Goal: Information Seeking & Learning: Learn about a topic

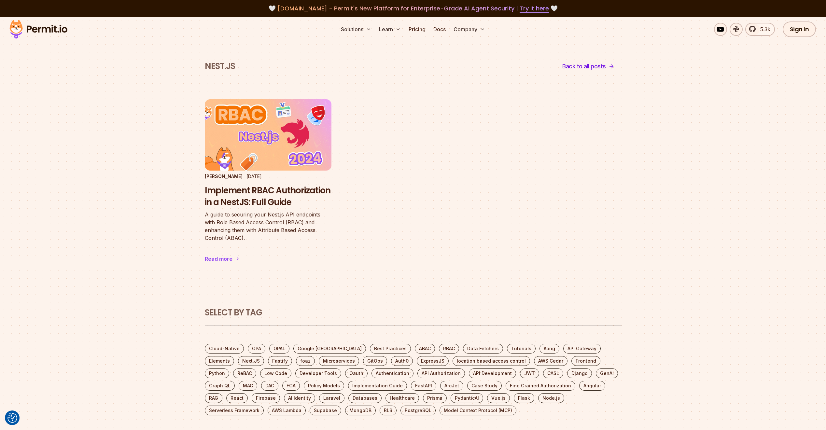
click at [45, 29] on img at bounding box center [39, 29] width 64 height 22
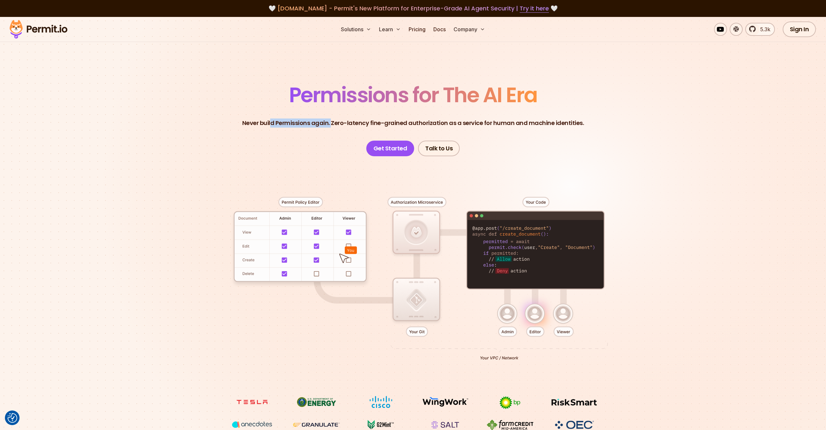
drag, startPoint x: 274, startPoint y: 124, endPoint x: 333, endPoint y: 119, distance: 59.5
click at [333, 119] on p "Never build Permissions again. Zero-latency fine-grained authorization as a ser…" at bounding box center [413, 123] width 342 height 9
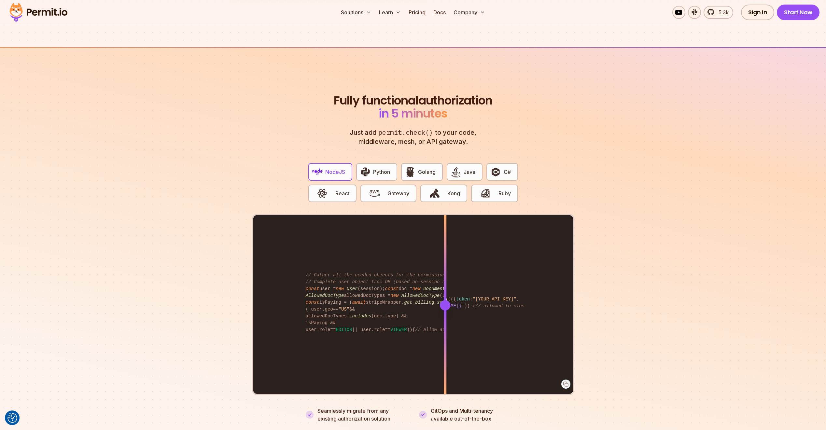
scroll to position [1167, 0]
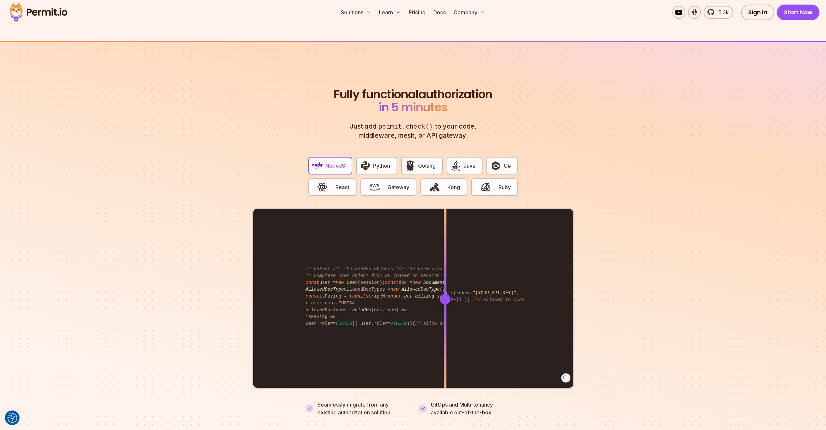
click at [338, 162] on span "NodeJS" at bounding box center [335, 166] width 20 height 8
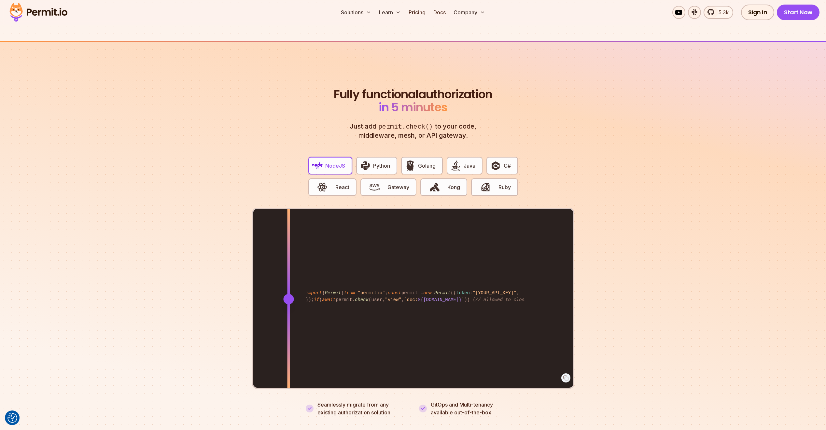
drag, startPoint x: 445, startPoint y: 297, endPoint x: 288, endPoint y: 280, distance: 157.1
click at [288, 280] on div at bounding box center [288, 299] width 3 height 180
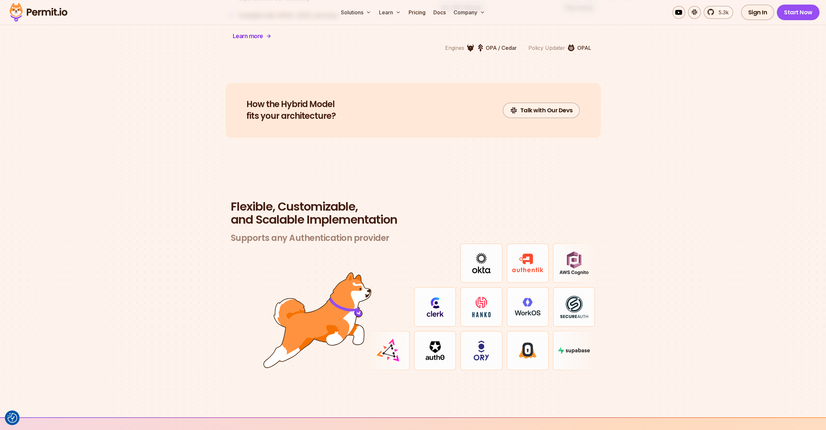
scroll to position [1756, 0]
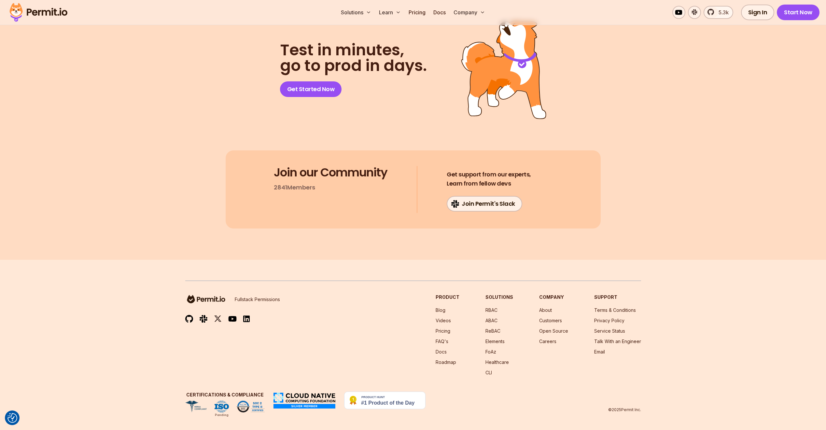
scroll to position [2316, 0]
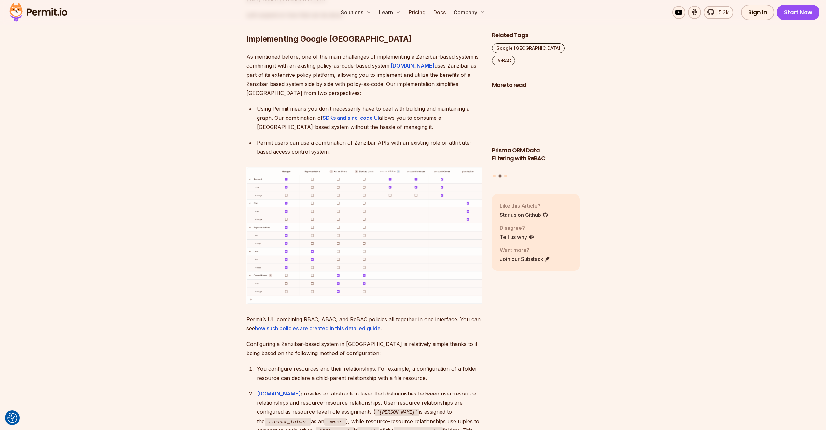
scroll to position [2591, 0]
